Goal: Check status: Check status

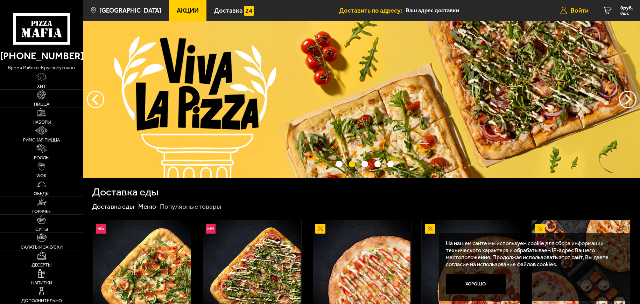
click at [578, 10] on span "Войти" at bounding box center [580, 10] width 18 height 6
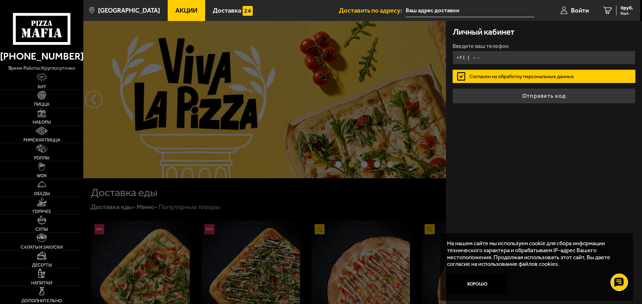
click at [497, 54] on input "+7 ( ) - -" at bounding box center [544, 58] width 183 height 14
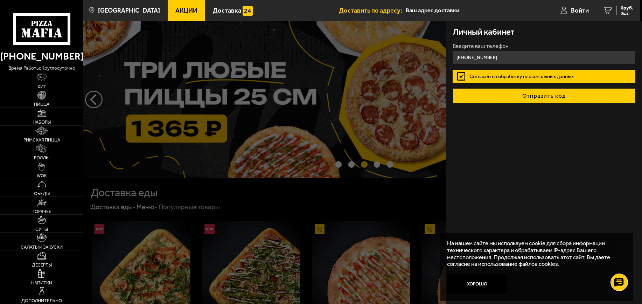
type input "+7 (911) 723-40-45"
click at [520, 96] on button "Отправить код" at bounding box center [544, 95] width 183 height 15
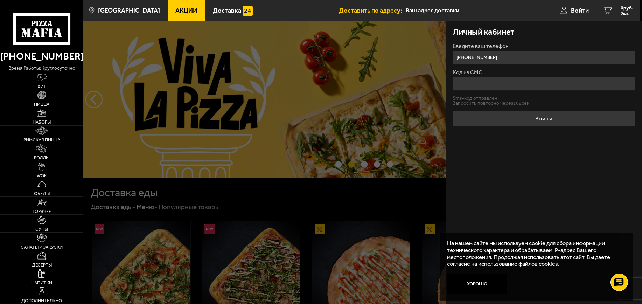
click at [512, 84] on input "Код из СМС" at bounding box center [544, 84] width 183 height 14
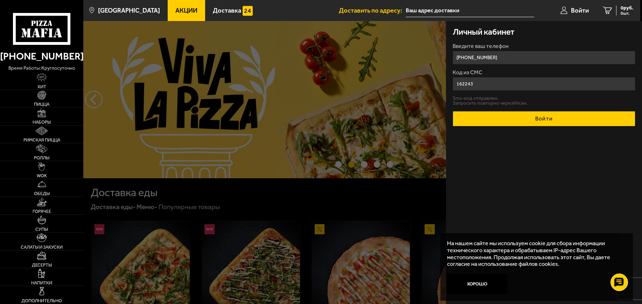
type input "162243"
click at [565, 123] on button "Войти" at bounding box center [544, 118] width 183 height 15
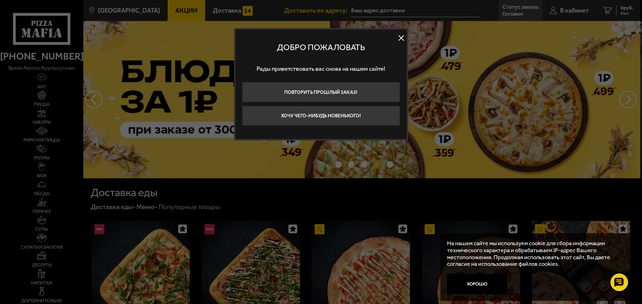
click at [397, 39] on button at bounding box center [401, 38] width 10 height 10
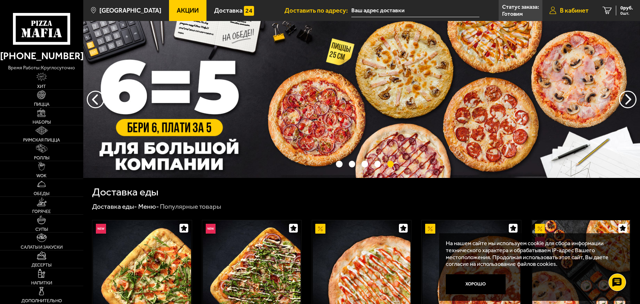
click at [577, 6] on link "В кабинет" at bounding box center [568, 10] width 53 height 21
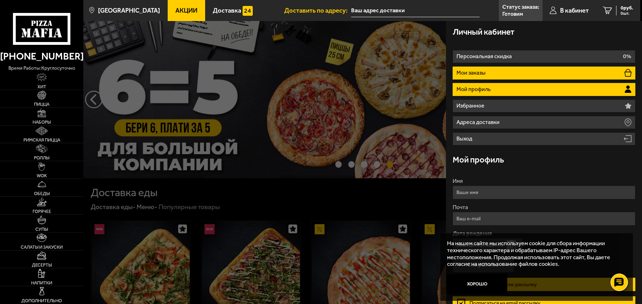
click at [529, 74] on li "Мои заказы" at bounding box center [544, 72] width 183 height 13
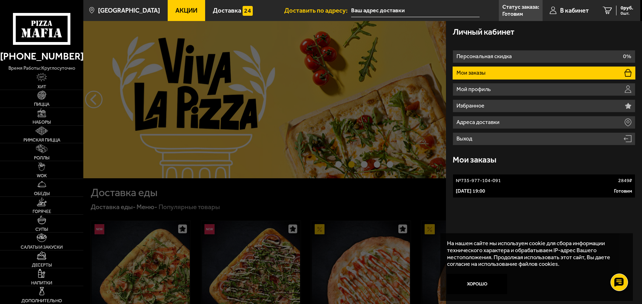
click at [522, 191] on div "1 октября 2025 г. 19:00 Готовим" at bounding box center [544, 191] width 176 height 7
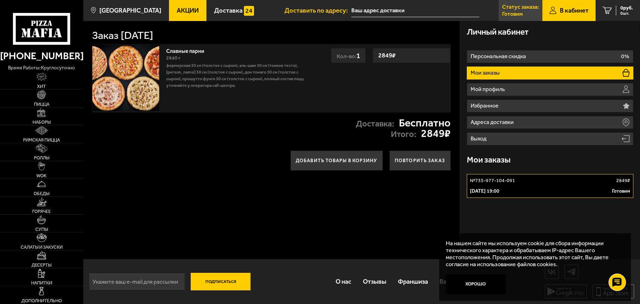
click at [516, 12] on p "Готовим" at bounding box center [512, 14] width 21 height 6
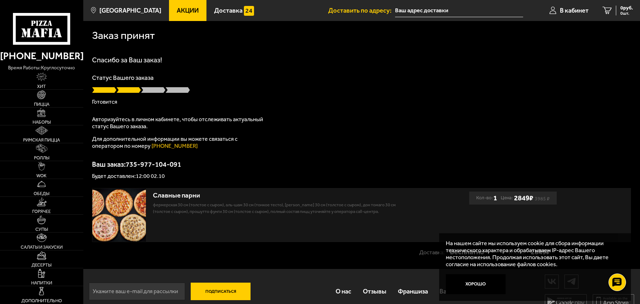
scroll to position [10, 0]
drag, startPoint x: 148, startPoint y: 89, endPoint x: 174, endPoint y: 91, distance: 26.3
click at [174, 91] on div at bounding box center [361, 89] width 539 height 7
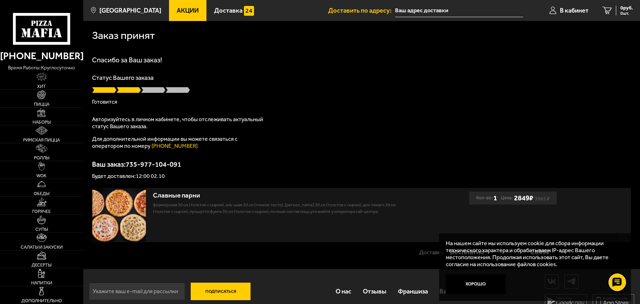
scroll to position [10, 0]
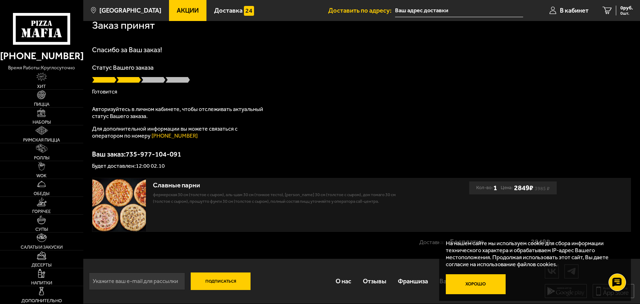
click at [474, 283] on button "Хорошо" at bounding box center [476, 284] width 60 height 20
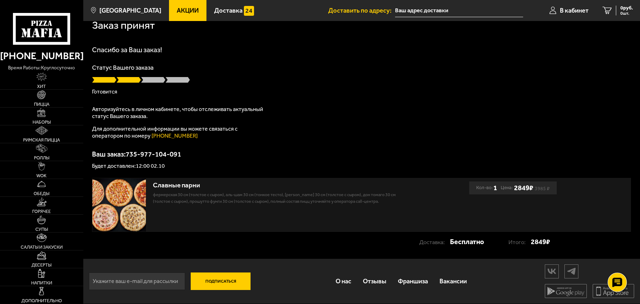
click at [615, 280] on use at bounding box center [617, 282] width 10 height 10
click at [621, 266] on icon at bounding box center [617, 261] width 10 height 10
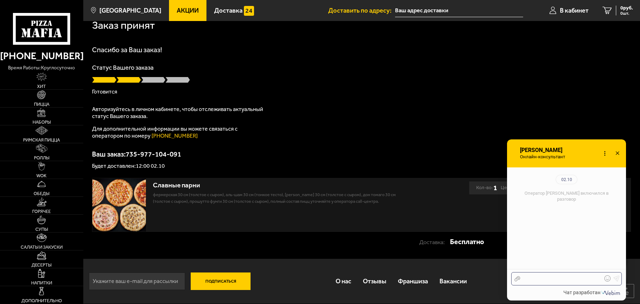
click at [549, 281] on div at bounding box center [561, 278] width 82 height 6
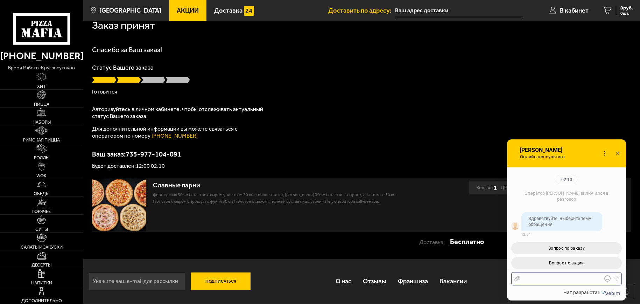
scroll to position [76, 0]
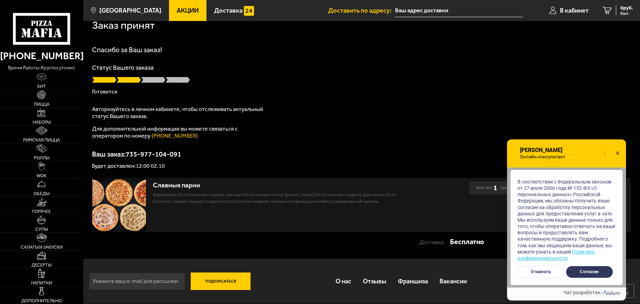
click at [595, 272] on button "Согласен" at bounding box center [589, 272] width 47 height 12
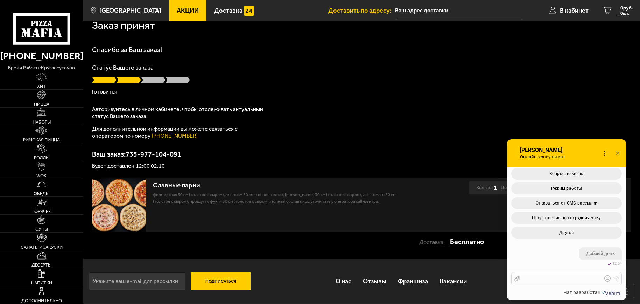
click at [545, 281] on div at bounding box center [561, 278] width 82 height 6
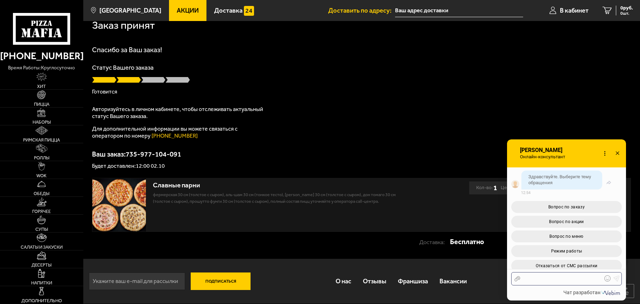
scroll to position [241, 0]
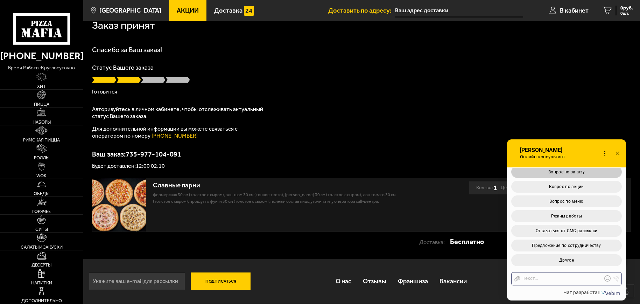
click at [578, 171] on span "Вопрос по заказу" at bounding box center [566, 171] width 36 height 5
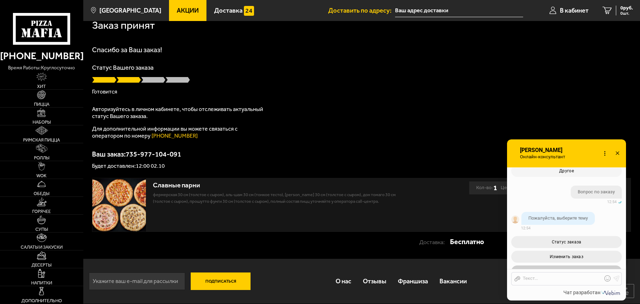
scroll to position [366, 0]
click at [583, 243] on button "Статус заказа" at bounding box center [566, 242] width 111 height 12
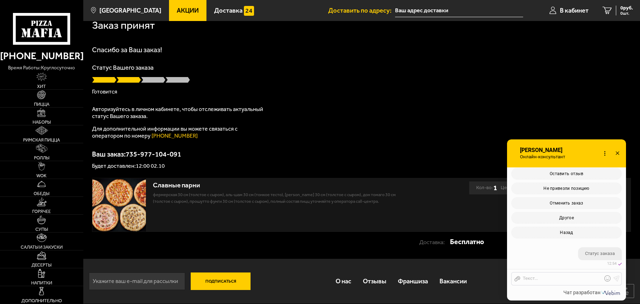
scroll to position [489, 0]
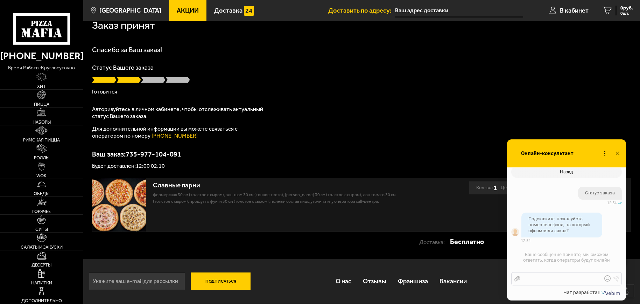
click at [551, 279] on div at bounding box center [561, 278] width 82 height 6
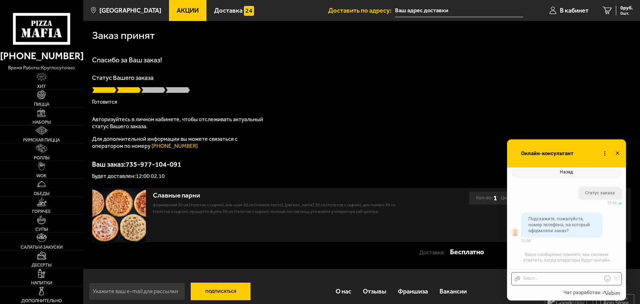
click at [542, 285] on div "Отправить файл Текст..." at bounding box center [566, 278] width 111 height 13
click at [544, 276] on div at bounding box center [561, 278] width 82 height 6
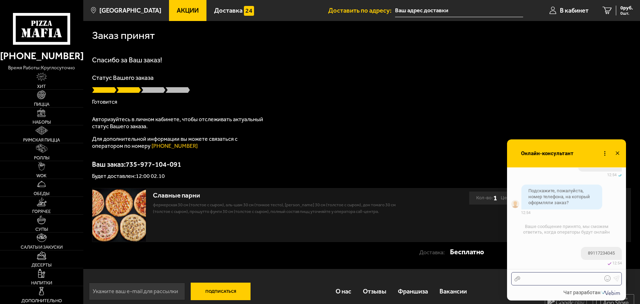
scroll to position [562, 0]
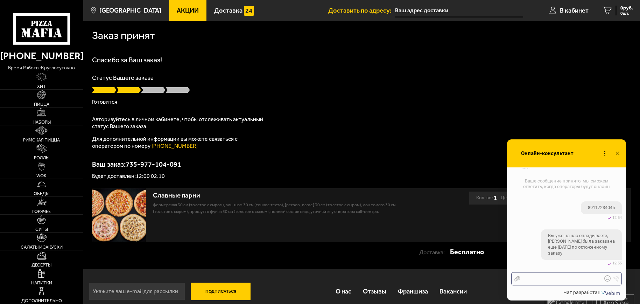
click at [537, 276] on div at bounding box center [561, 278] width 82 height 6
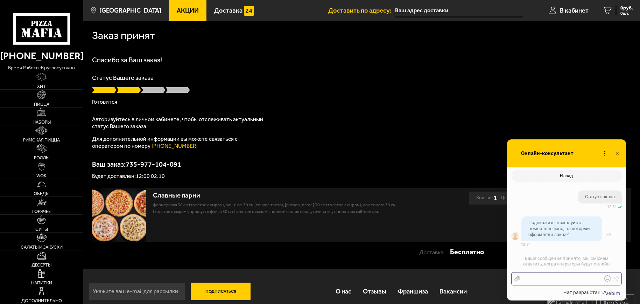
scroll to position [590, 0]
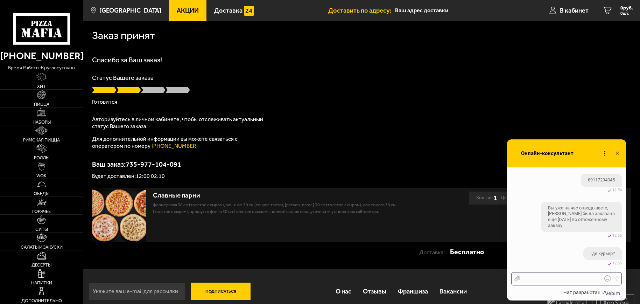
click at [534, 278] on div at bounding box center [561, 278] width 82 height 6
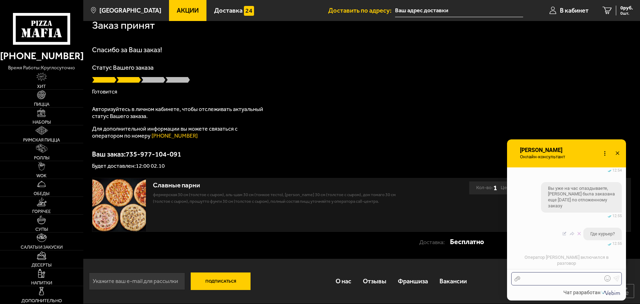
scroll to position [645, 0]
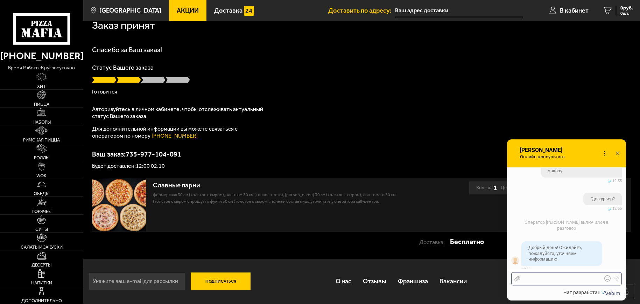
click at [545, 276] on div at bounding box center [561, 278] width 82 height 6
click at [64, 42] on use at bounding box center [41, 29] width 57 height 32
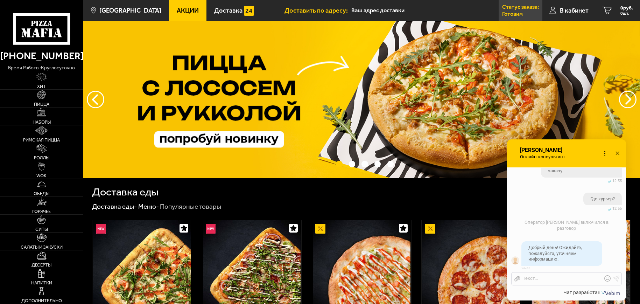
click at [514, 7] on p "Статус заказа:" at bounding box center [520, 7] width 37 height 6
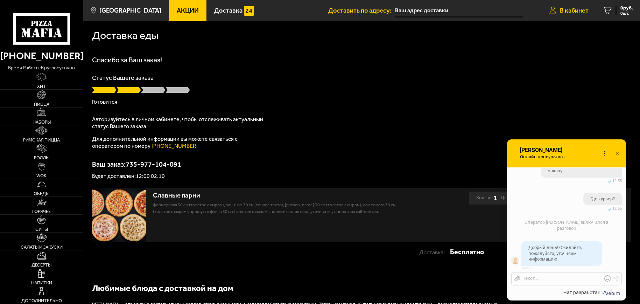
click at [570, 12] on span "В кабинет" at bounding box center [574, 10] width 29 height 6
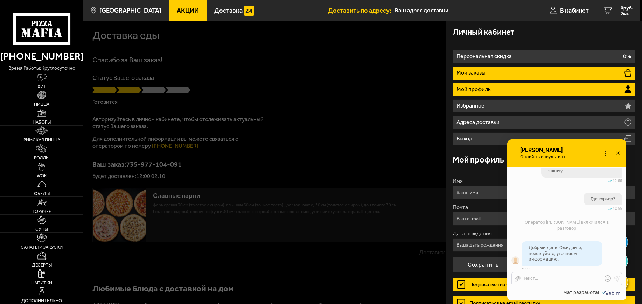
click at [469, 78] on li "Мои заказы" at bounding box center [544, 72] width 183 height 13
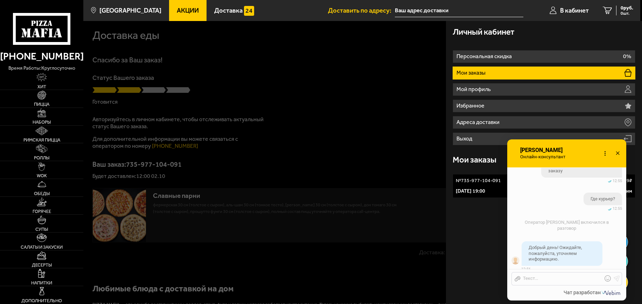
click at [468, 194] on p "[DATE] 19:00" at bounding box center [470, 191] width 29 height 7
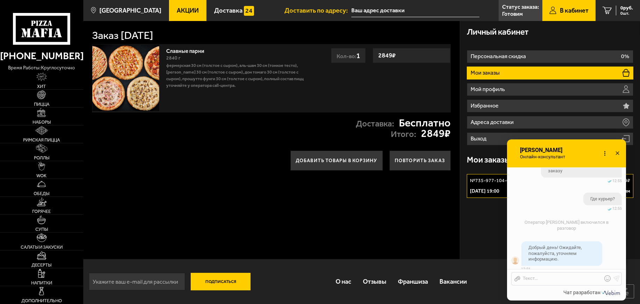
scroll to position [0, 0]
click at [53, 263] on link "Десерты" at bounding box center [41, 258] width 83 height 17
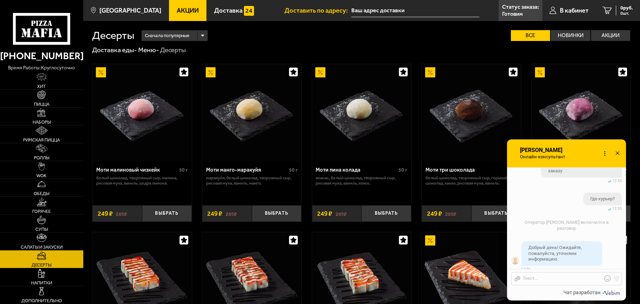
click at [318, 33] on div "Сначала популярные Все Новинки Акции Пожелания белый шоколад творожный сыр мали…" at bounding box center [382, 35] width 497 height 11
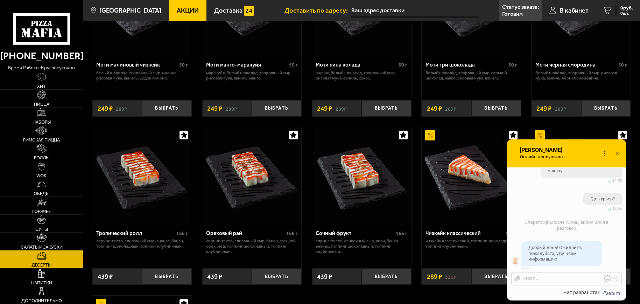
click at [292, 300] on div "Моти малиновый чизкейк 50 г белый шоколад, творожный сыр, малина, рисовая мука,…" at bounding box center [361, 206] width 557 height 512
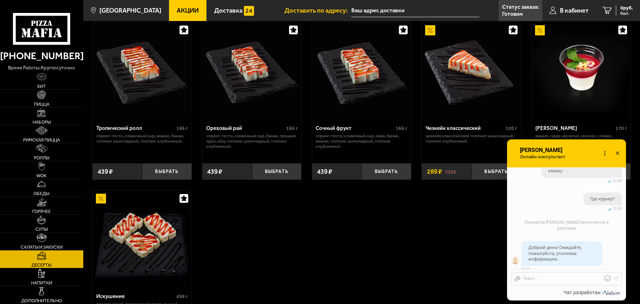
scroll to position [245, 0]
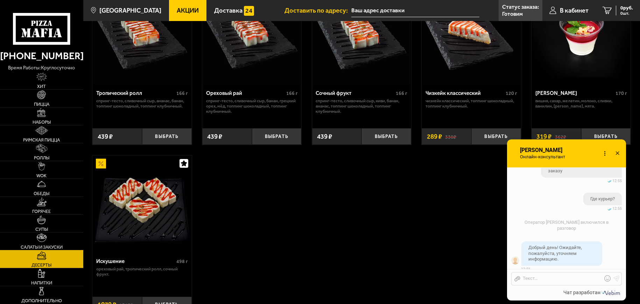
click at [64, 247] on link "Салаты и закуски" at bounding box center [41, 240] width 83 height 17
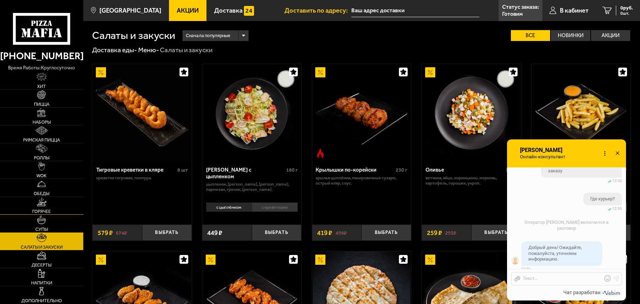
click at [57, 204] on link "Горячее" at bounding box center [41, 205] width 83 height 17
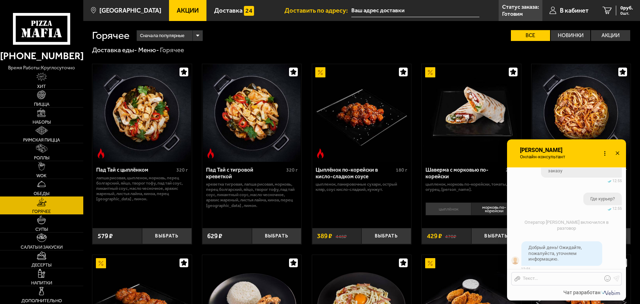
click at [53, 186] on link "Обеды" at bounding box center [41, 187] width 83 height 17
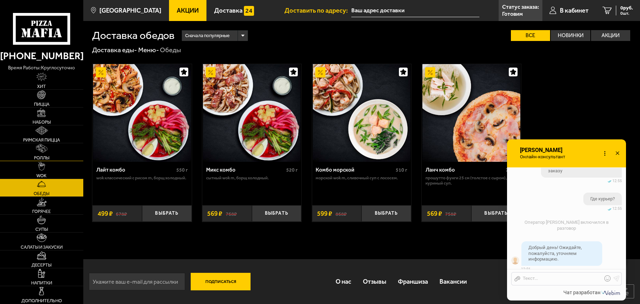
click at [47, 161] on link "Роллы" at bounding box center [41, 151] width 83 height 17
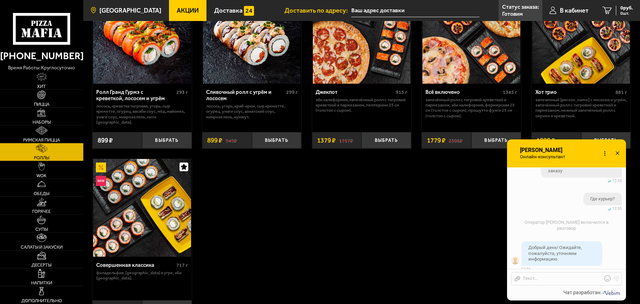
scroll to position [667, 0]
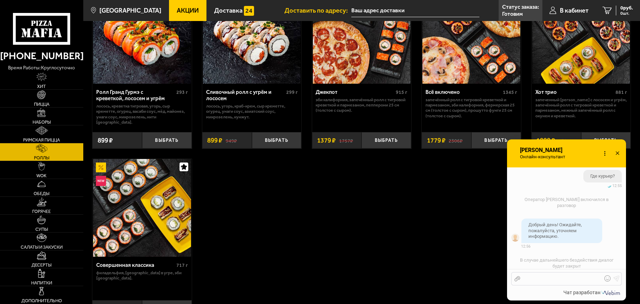
click at [549, 274] on div "Отправить файл Текст..." at bounding box center [566, 278] width 111 height 13
click at [543, 276] on div at bounding box center [561, 278] width 82 height 6
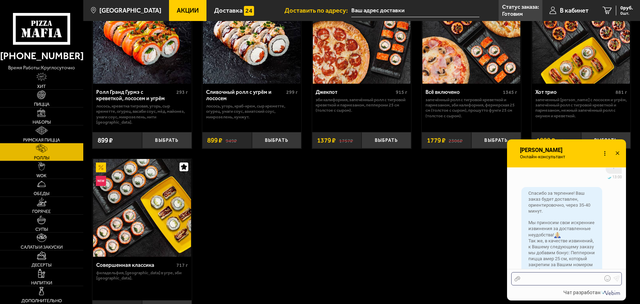
scroll to position [822, 0]
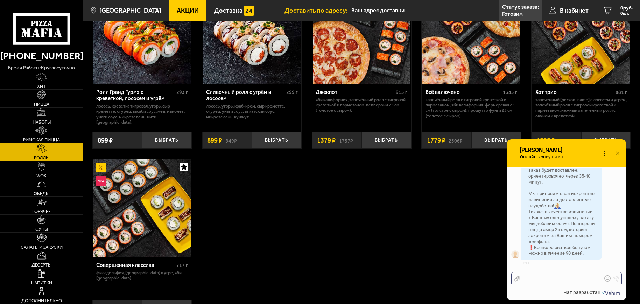
click at [555, 279] on div at bounding box center [561, 278] width 82 height 6
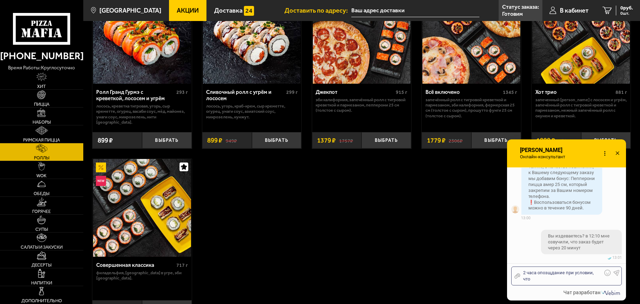
scroll to position [934, 0]
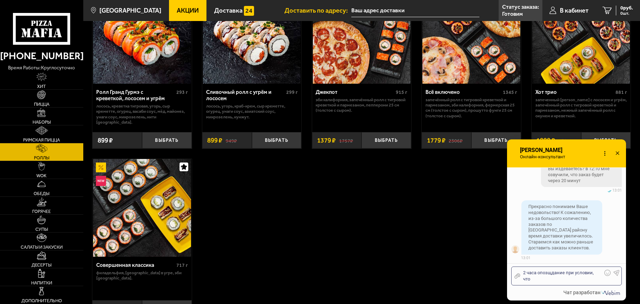
click at [551, 274] on div "2 часа опозщдание при условии, что" at bounding box center [561, 275] width 82 height 13
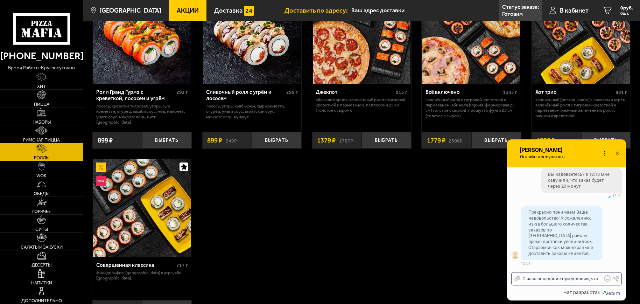
click at [595, 279] on div "2 часа опоздание при условии, что" at bounding box center [561, 278] width 82 height 6
click at [600, 278] on div "2 часа опоздание при условии, что" at bounding box center [561, 278] width 82 height 6
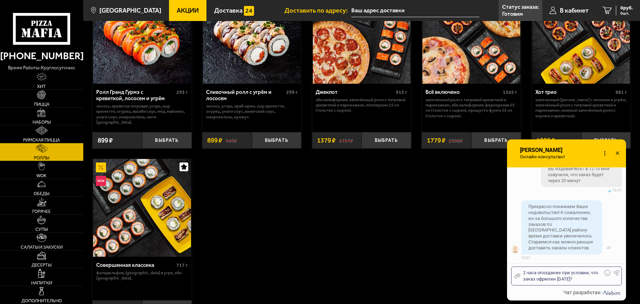
scroll to position [968, 0]
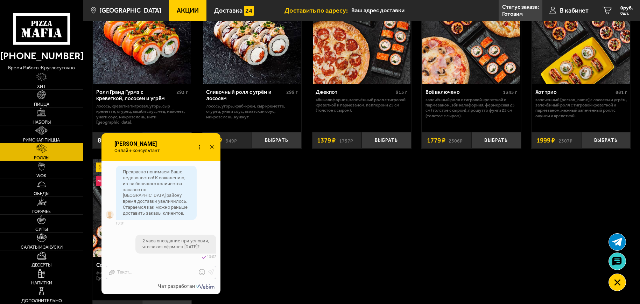
drag, startPoint x: 557, startPoint y: 153, endPoint x: 152, endPoint y: 147, distance: 405.7
click at [152, 147] on div "Анна Онлайн-консультант Набирает" at bounding box center [139, 147] width 50 height 28
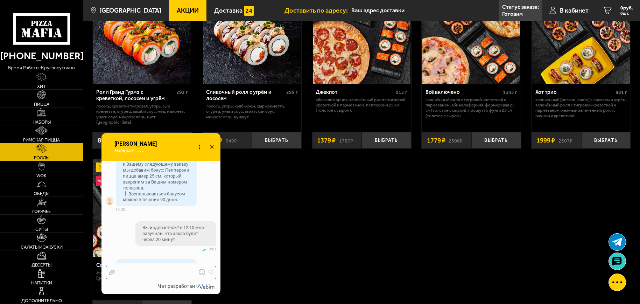
click at [155, 272] on div at bounding box center [156, 272] width 82 height 6
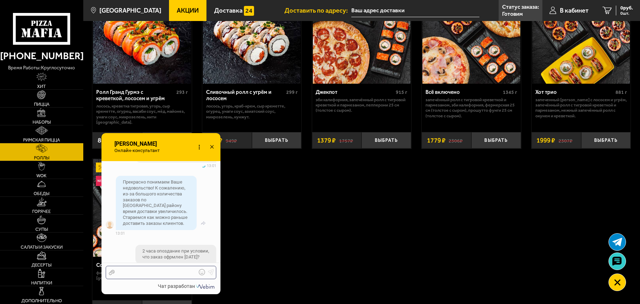
scroll to position [1052, 0]
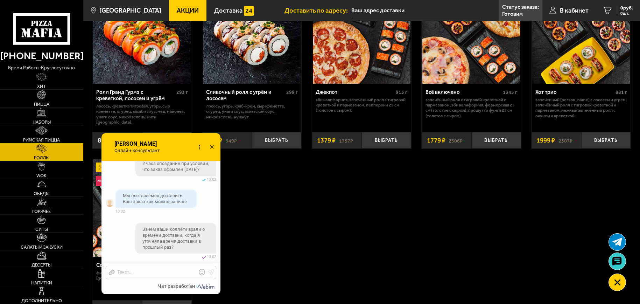
click at [40, 26] on icon at bounding box center [42, 29] width 58 height 32
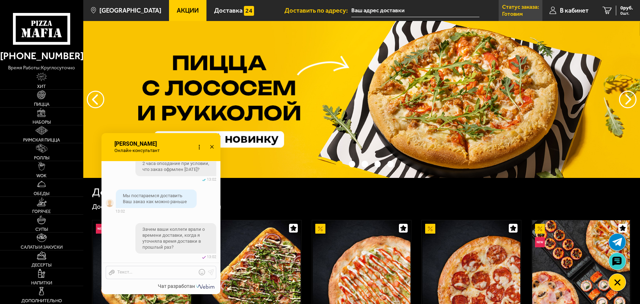
click at [509, 5] on p "Статус заказа:" at bounding box center [520, 7] width 37 height 6
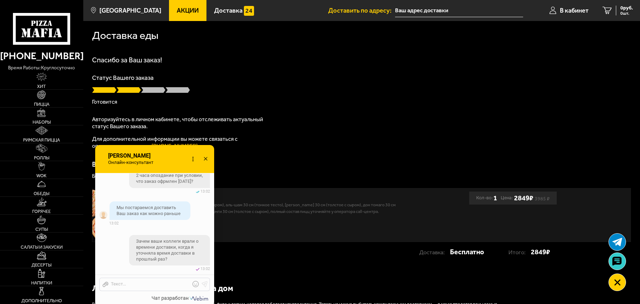
drag, startPoint x: 136, startPoint y: 139, endPoint x: 130, endPoint y: 151, distance: 13.5
click at [130, 151] on div "Анна Онлайн-консультант Набирает" at bounding box center [132, 159] width 50 height 28
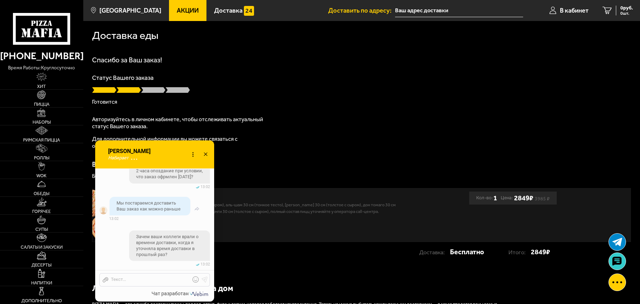
scroll to position [1090, 0]
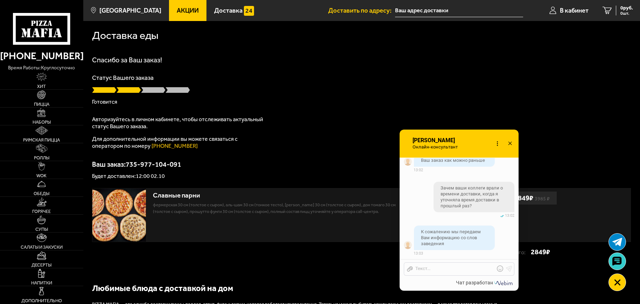
drag, startPoint x: 117, startPoint y: 150, endPoint x: 422, endPoint y: 140, distance: 304.7
click at [422, 140] on span "Анна" at bounding box center [437, 140] width 50 height 6
click at [62, 22] on icon at bounding box center [42, 29] width 58 height 32
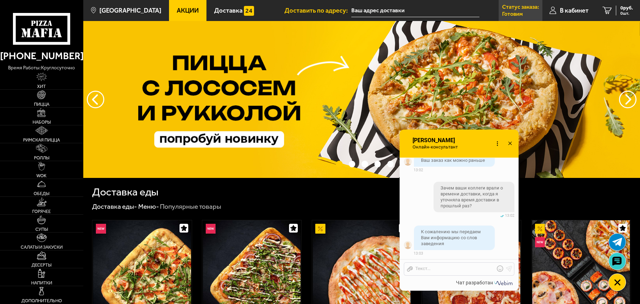
click at [525, 5] on p "Статус заказа:" at bounding box center [520, 7] width 37 height 6
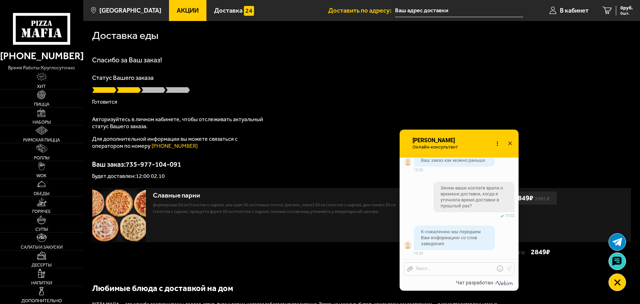
click at [437, 273] on div "Отправить файл Текст..." at bounding box center [459, 268] width 111 height 13
click at [437, 272] on div "Отправить файл Текст..." at bounding box center [459, 268] width 111 height 13
click at [430, 269] on div at bounding box center [454, 269] width 82 height 6
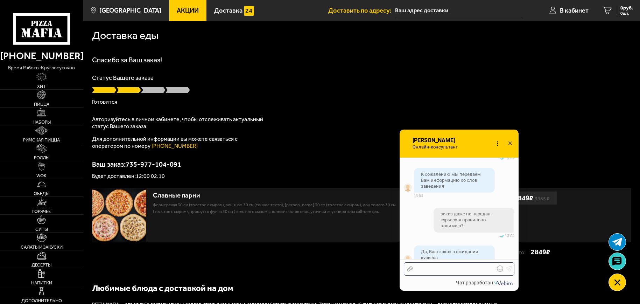
scroll to position [1161, 0]
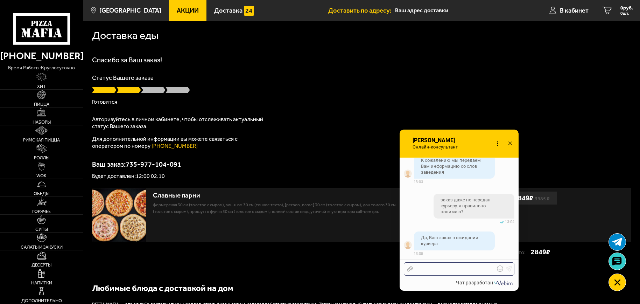
click at [433, 272] on div at bounding box center [454, 269] width 82 height 6
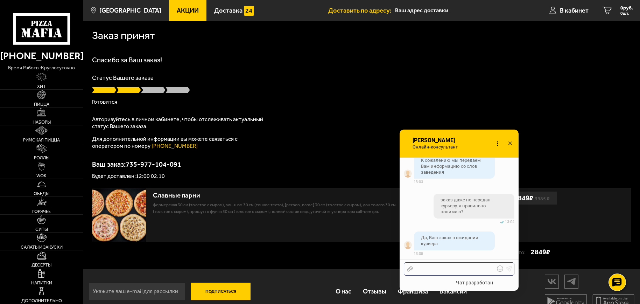
scroll to position [1161, 0]
click at [436, 266] on div at bounding box center [454, 269] width 82 height 6
click at [434, 276] on div "Отправить файл Текст..." at bounding box center [459, 268] width 119 height 19
click at [426, 270] on div at bounding box center [454, 269] width 82 height 6
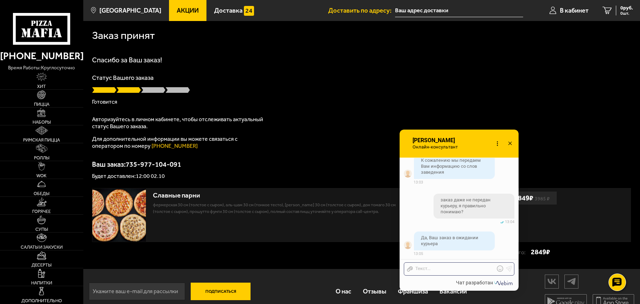
scroll to position [1161, 0]
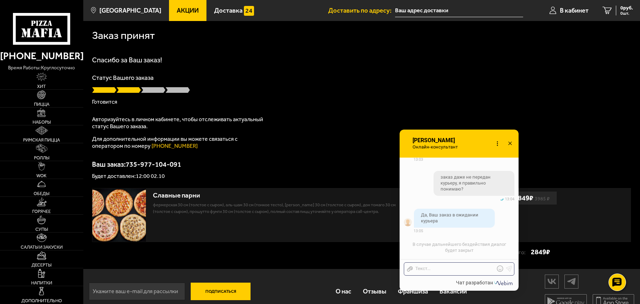
scroll to position [1184, 0]
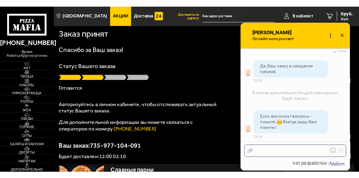
scroll to position [1239, 0]
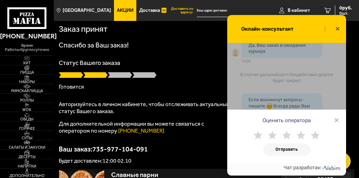
click at [260, 136] on use at bounding box center [258, 135] width 9 height 8
click at [276, 144] on button "Отправить" at bounding box center [287, 150] width 47 height 12
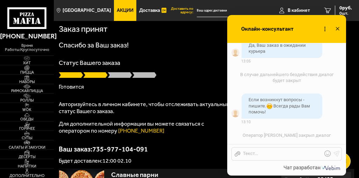
click at [337, 133] on li "Оператор Анна закрыл диалог 02.10 13:10" at bounding box center [287, 136] width 110 height 12
click at [336, 133] on li "Оператор Анна закрыл диалог 02.10 13:10" at bounding box center [287, 136] width 110 height 12
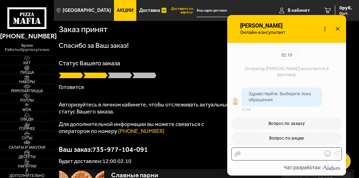
scroll to position [1239, 0]
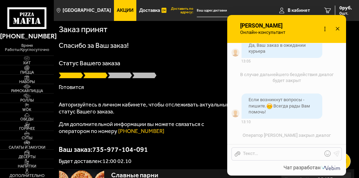
click at [336, 31] on icon at bounding box center [338, 29] width 10 height 10
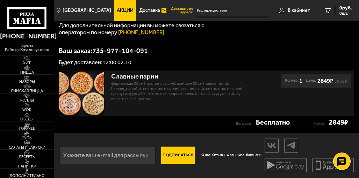
scroll to position [29, 0]
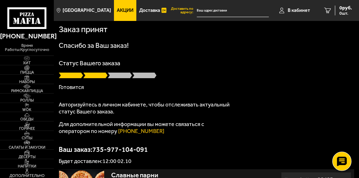
click at [344, 161] on icon at bounding box center [342, 162] width 10 height 10
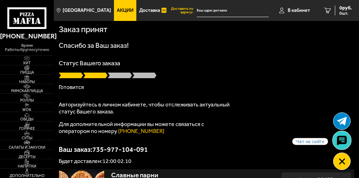
click at [345, 146] on link at bounding box center [342, 141] width 19 height 19
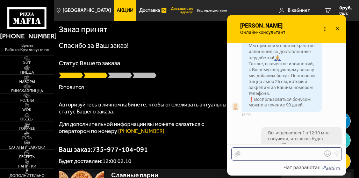
scroll to position [805, 0]
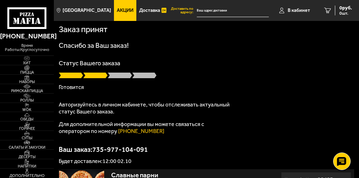
scroll to position [1435, 0]
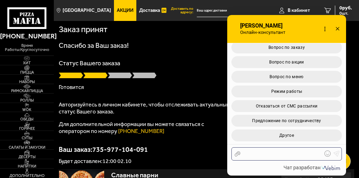
click at [281, 155] on div at bounding box center [282, 154] width 82 height 6
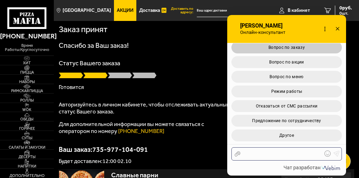
scroll to position [1535, 0]
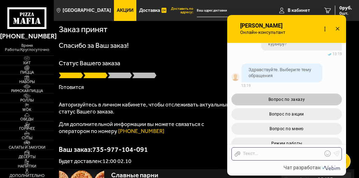
click at [288, 102] on span "Вопрос по заказу" at bounding box center [287, 99] width 36 height 5
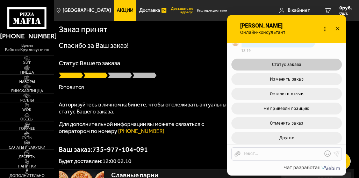
click at [290, 71] on button "Статус заказа" at bounding box center [287, 65] width 111 height 12
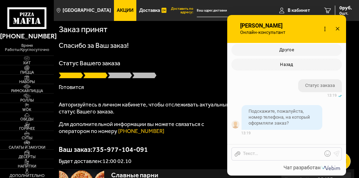
scroll to position [1853, 0]
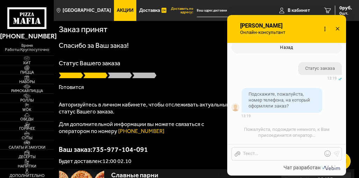
click at [294, 150] on div "Отправить файл Текст..." at bounding box center [287, 154] width 111 height 13
click at [296, 153] on div at bounding box center [282, 154] width 82 height 6
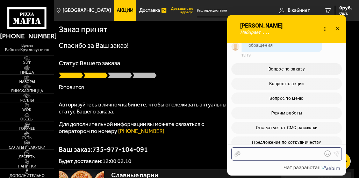
scroll to position [1496, 0]
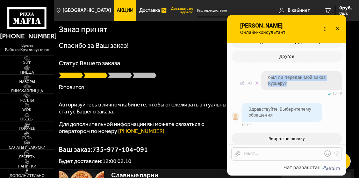
drag, startPoint x: 270, startPoint y: 95, endPoint x: 294, endPoint y: 103, distance: 25.6
click at [294, 87] on span "был ли передан мой заказ курьеру?" at bounding box center [301, 81] width 67 height 12
click at [287, 87] on span "был ли передан мой заказ курьеру?" at bounding box center [301, 81] width 67 height 12
drag, startPoint x: 288, startPoint y: 103, endPoint x: 267, endPoint y: 95, distance: 22.2
click at [267, 90] on div "был ли передан мой заказ курьеру?" at bounding box center [301, 80] width 81 height 19
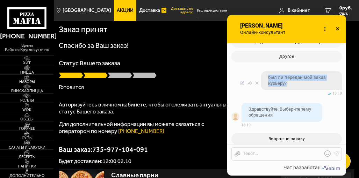
copy span "был ли передан мой заказ курьеру?"
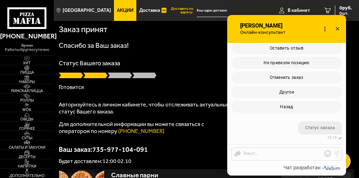
scroll to position [1898, 0]
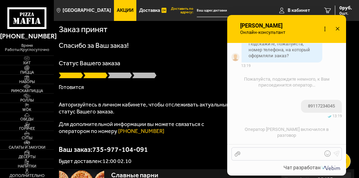
click at [273, 155] on div at bounding box center [282, 154] width 82 height 6
click at [339, 152] on icon at bounding box center [337, 148] width 6 height 6
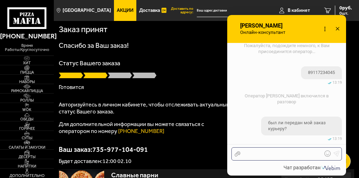
scroll to position [1969, 0]
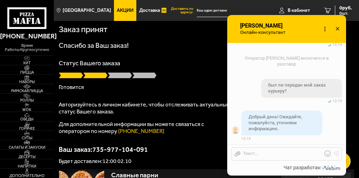
click at [295, 158] on div "Отправить файл Текст..." at bounding box center [287, 154] width 111 height 13
click at [292, 155] on div at bounding box center [282, 154] width 82 height 6
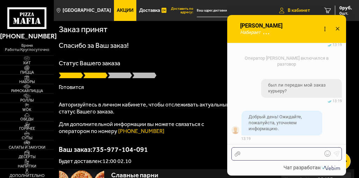
scroll to position [1969, 0]
click at [279, 160] on div "Отправить файл Текст..." at bounding box center [287, 154] width 111 height 13
click at [278, 156] on div at bounding box center [282, 154] width 82 height 6
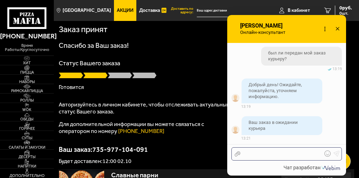
scroll to position [2001, 0]
click at [272, 158] on div "Отправить файл Текст..." at bounding box center [287, 154] width 111 height 13
click at [272, 154] on div at bounding box center [282, 154] width 82 height 6
click at [296, 150] on div "Отправить файл Текст..." at bounding box center [287, 154] width 111 height 13
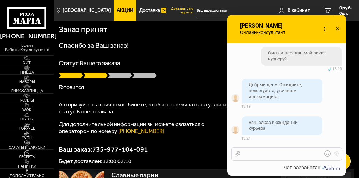
click at [295, 154] on div at bounding box center [282, 154] width 82 height 6
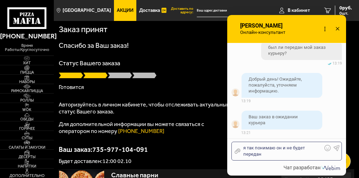
scroll to position [2035, 0]
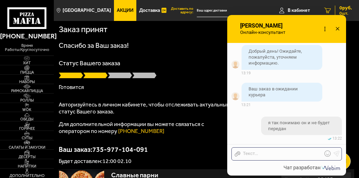
scroll to position [2035, 0]
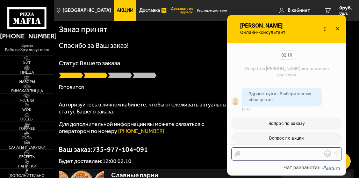
scroll to position [2067, 0]
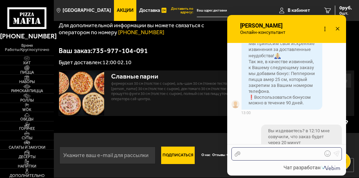
scroll to position [772, 0]
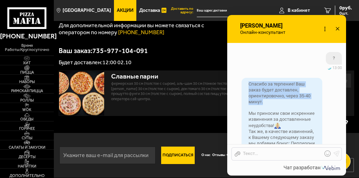
drag, startPoint x: 248, startPoint y: 79, endPoint x: 265, endPoint y: 96, distance: 23.8
click at [265, 96] on div "Спасибо за терпение! Ваш заказ будет доставлен, ориентировочно, через 35-40 мин…" at bounding box center [282, 129] width 81 height 102
copy span "Спасибо за терпение! Ваш заказ будет доставлен, ориентировочно, через 35-40 мин…"
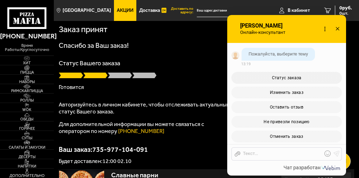
scroll to position [1857, 0]
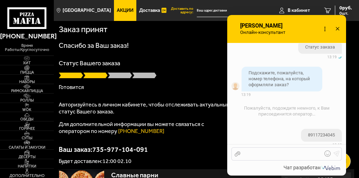
click at [288, 155] on div at bounding box center [282, 154] width 82 height 6
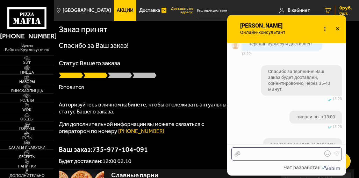
scroll to position [2173, 0]
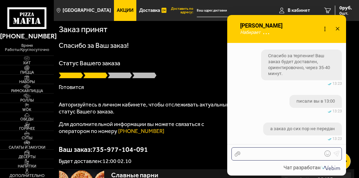
scroll to position [2173, 0]
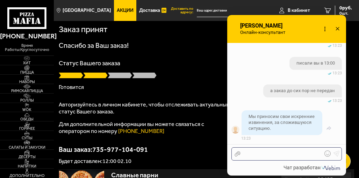
scroll to position [2211, 0]
click at [298, 156] on div at bounding box center [282, 154] width 82 height 6
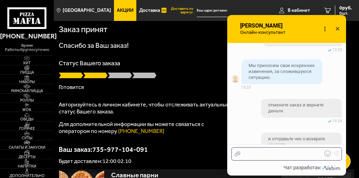
scroll to position [2279, 0]
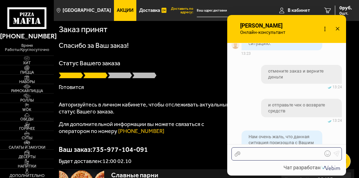
scroll to position [2358, 0]
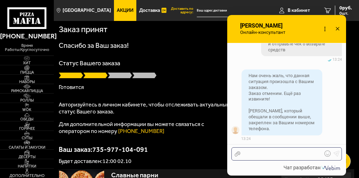
click at [278, 153] on div at bounding box center [282, 154] width 82 height 6
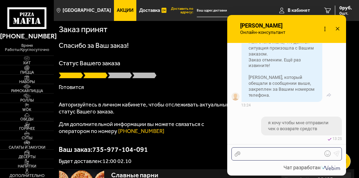
scroll to position [2357, 0]
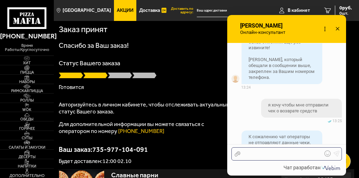
scroll to position [2483, 0]
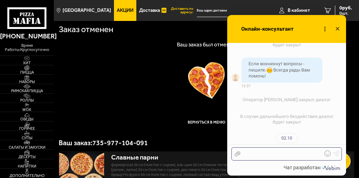
scroll to position [2491, 0]
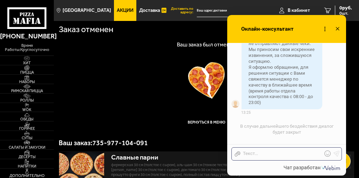
click at [335, 28] on icon at bounding box center [338, 29] width 10 height 10
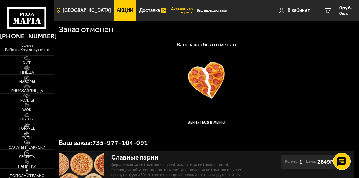
click at [83, 11] on span "[GEOGRAPHIC_DATA]" at bounding box center [87, 10] width 49 height 5
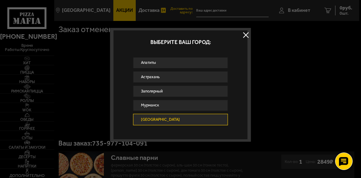
click at [250, 35] on button at bounding box center [246, 35] width 10 height 10
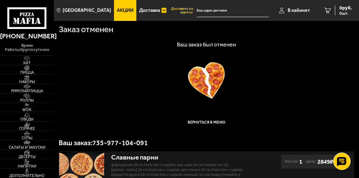
click at [194, 74] on div at bounding box center [206, 80] width 295 height 37
drag, startPoint x: 201, startPoint y: 48, endPoint x: 270, endPoint y: 100, distance: 86.7
click at [225, 51] on div "Ваш заказ был отменен Вернуться в меню Ваш заказ: 735-977-104-091" at bounding box center [206, 94] width 295 height 105
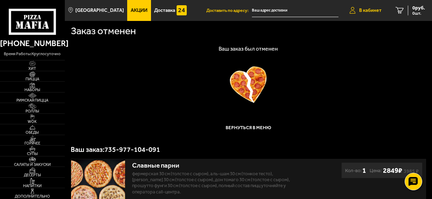
click at [359, 13] on span "В кабинет" at bounding box center [370, 10] width 22 height 5
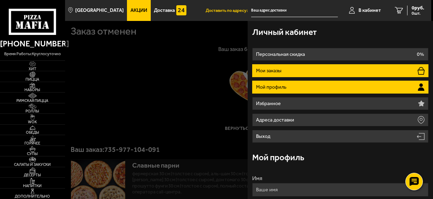
click at [294, 72] on li "Мои заказы" at bounding box center [340, 70] width 176 height 13
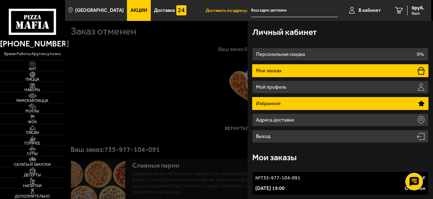
click at [309, 101] on li "Избранное" at bounding box center [340, 103] width 176 height 13
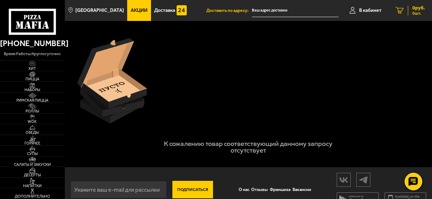
click at [359, 10] on link "0 руб. 0 шт." at bounding box center [409, 10] width 43 height 21
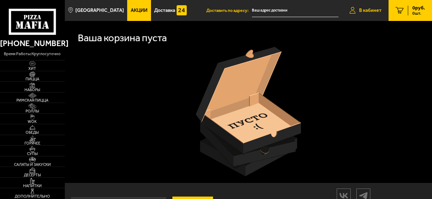
click at [353, 9] on icon at bounding box center [352, 10] width 6 height 7
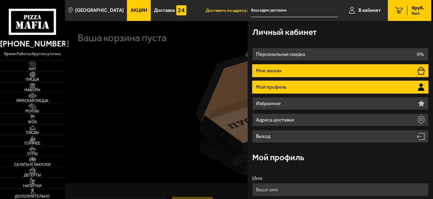
click at [288, 70] on li "Мои заказы" at bounding box center [340, 70] width 176 height 13
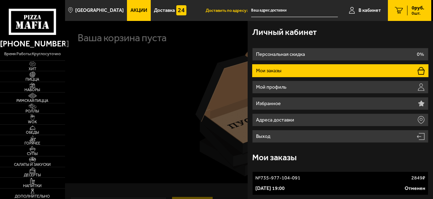
click at [140, 110] on div at bounding box center [281, 120] width 433 height 199
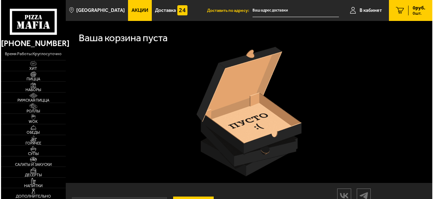
scroll to position [29, 0]
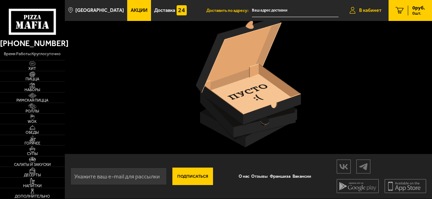
click at [359, 12] on span "В кабинет" at bounding box center [370, 10] width 22 height 5
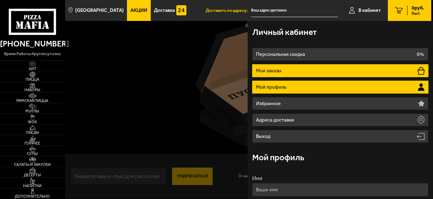
click at [289, 74] on li "Мои заказы" at bounding box center [340, 70] width 176 height 13
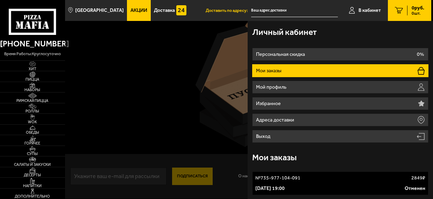
click at [322, 178] on div "№ 735-977-104-091 2849 ₽" at bounding box center [340, 178] width 170 height 7
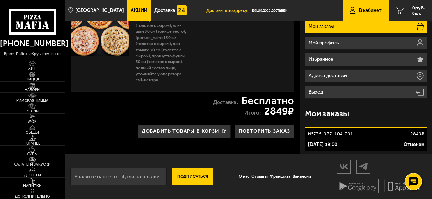
scroll to position [9, 0]
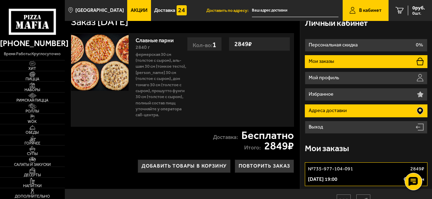
click at [330, 111] on p "Адреса доставки" at bounding box center [328, 110] width 40 height 5
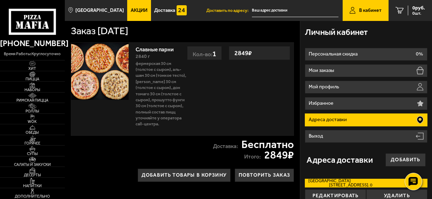
scroll to position [56, 0]
